Goal: Use online tool/utility: Use online tool/utility

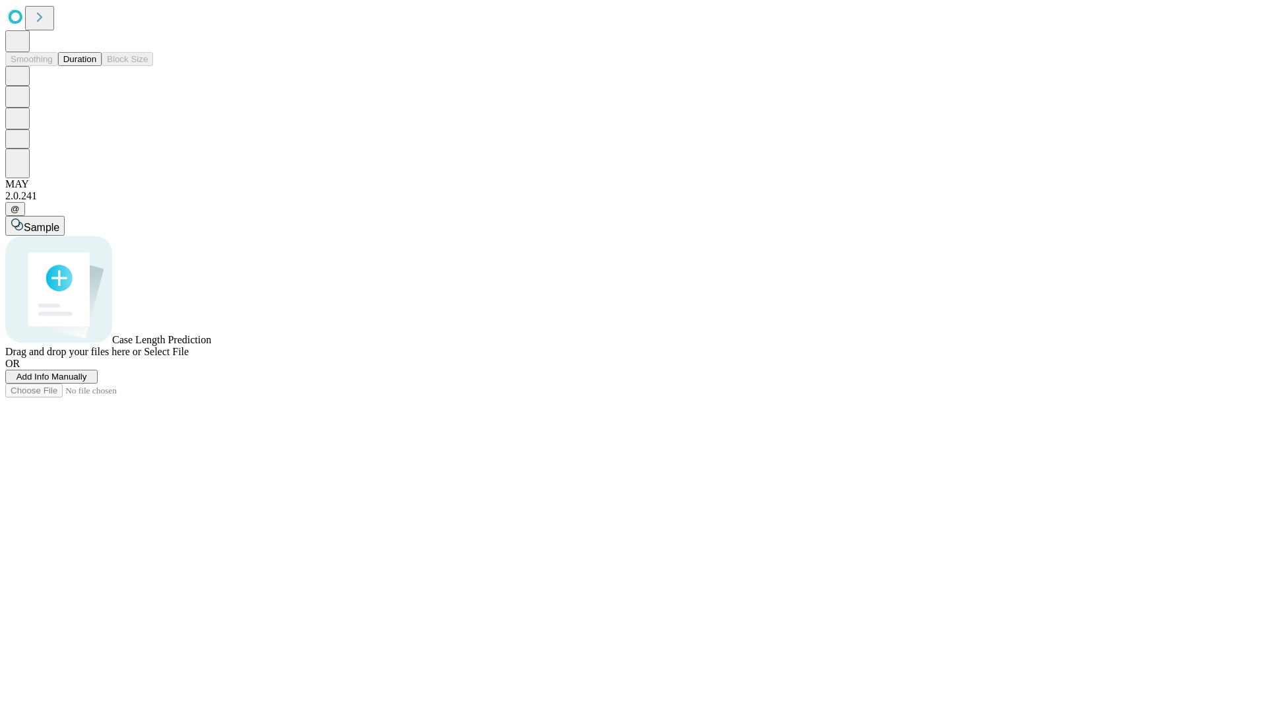
click at [87, 381] on span "Add Info Manually" at bounding box center [52, 377] width 71 height 10
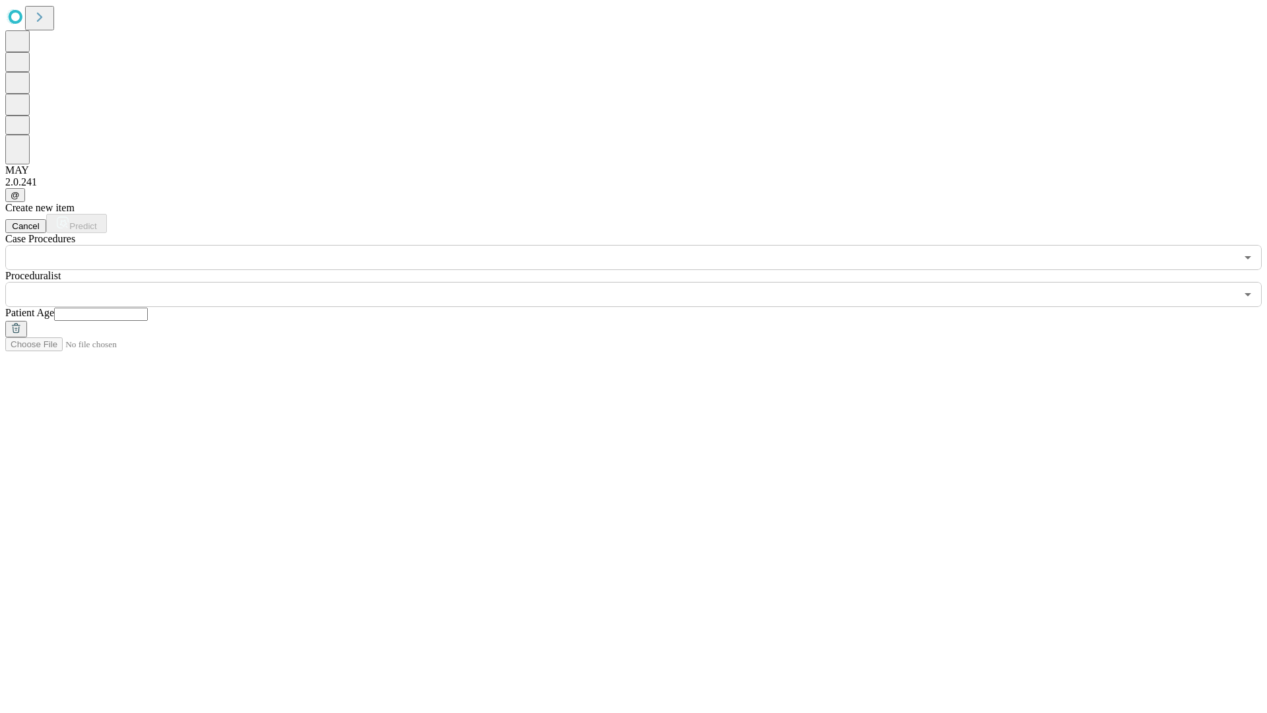
click at [148, 308] on input "text" at bounding box center [101, 314] width 94 height 13
type input "**"
click at [643, 282] on input "text" at bounding box center [620, 294] width 1231 height 25
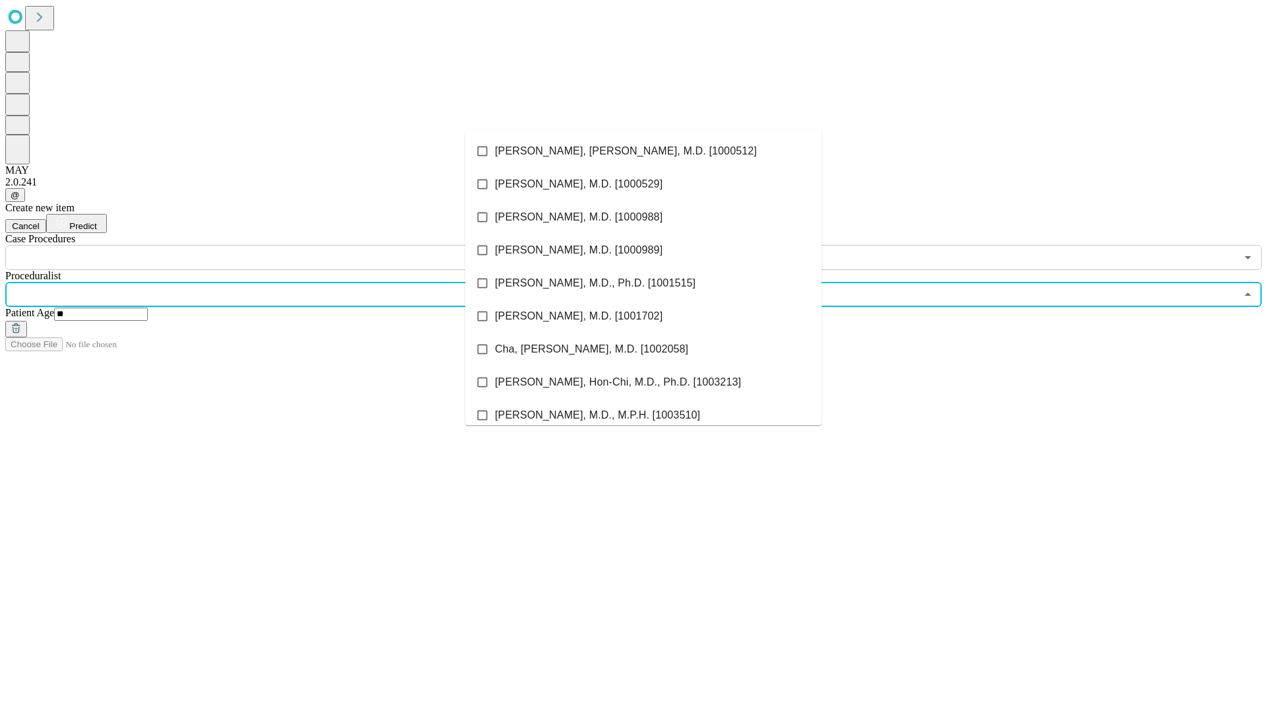
click at [644, 151] on li "[PERSON_NAME], [PERSON_NAME], M.D. [1000512]" at bounding box center [643, 151] width 356 height 33
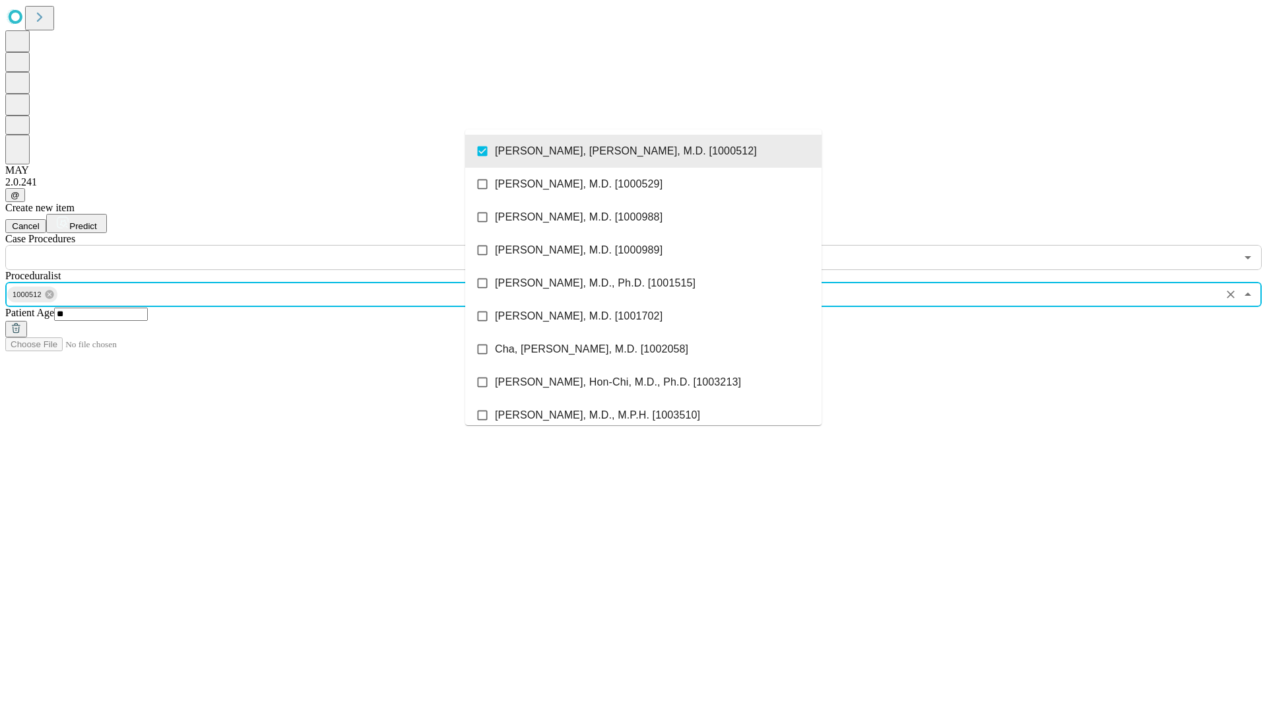
click at [277, 245] on input "text" at bounding box center [620, 257] width 1231 height 25
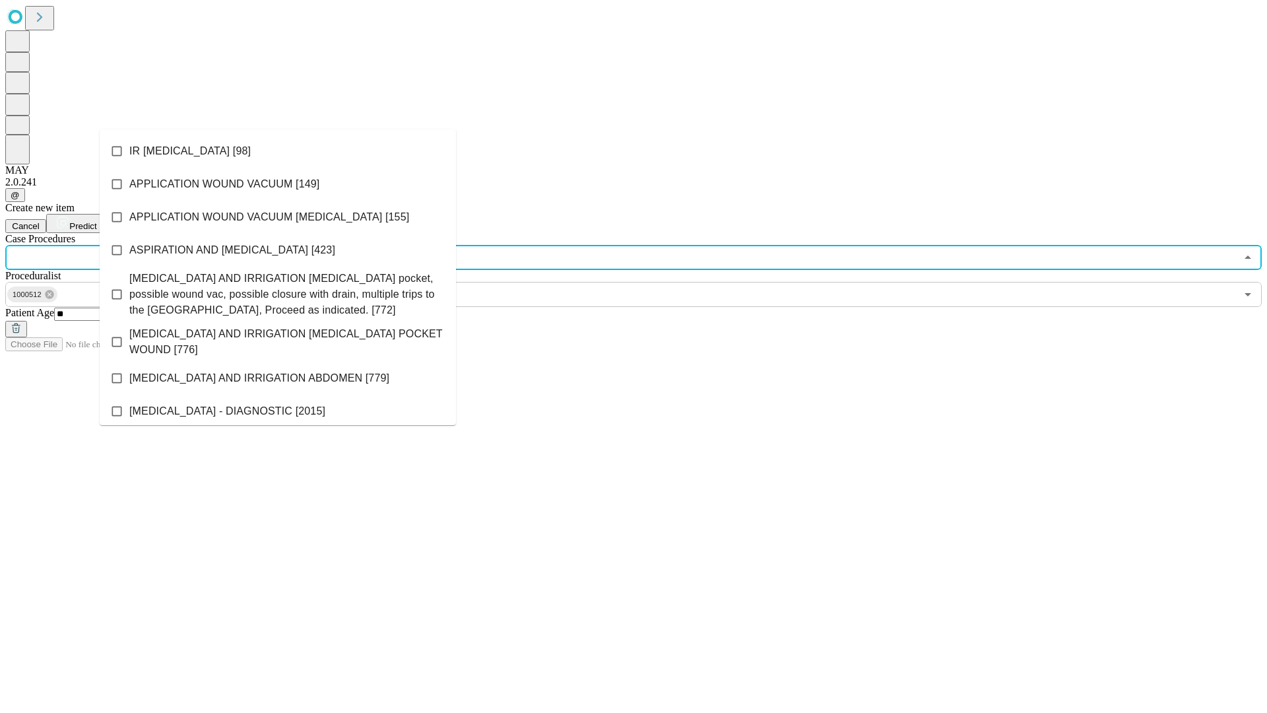
click at [278, 151] on li "IR [MEDICAL_DATA] [98]" at bounding box center [278, 151] width 356 height 33
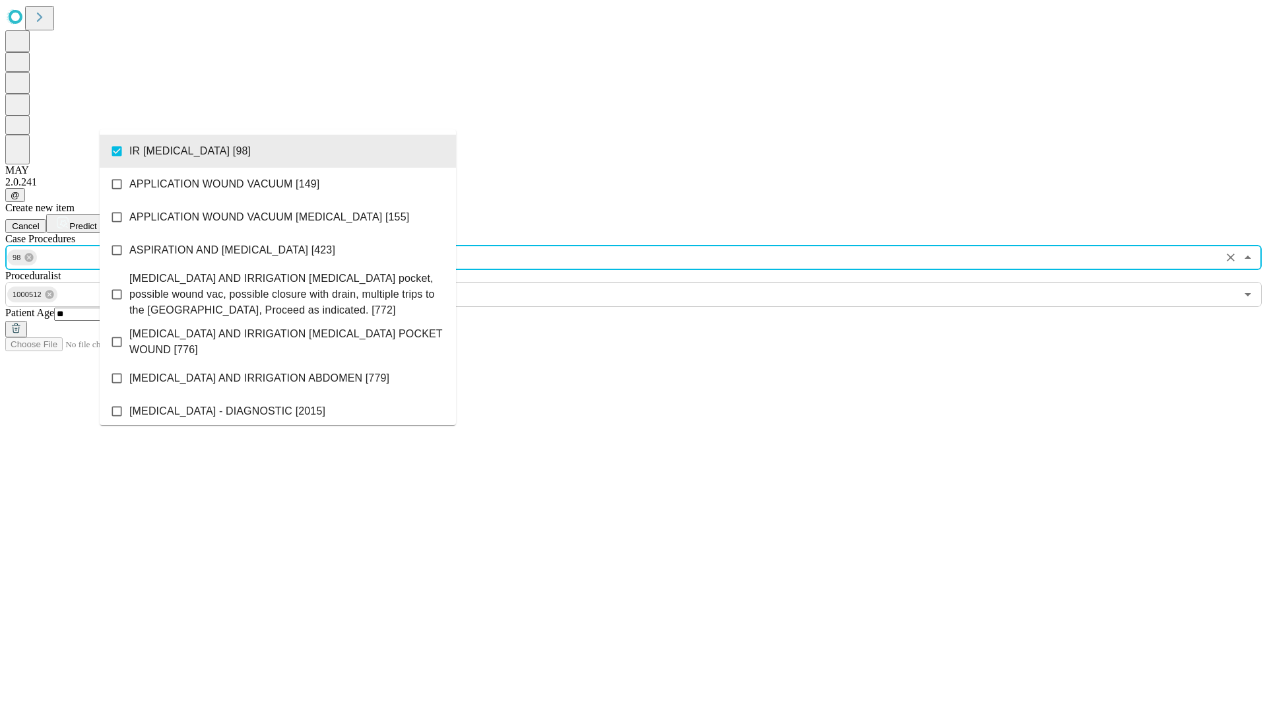
click at [96, 221] on span "Predict" at bounding box center [82, 226] width 27 height 10
